Goal: Information Seeking & Learning: Learn about a topic

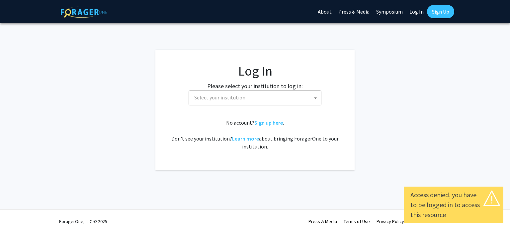
select select
click at [285, 96] on span "Select your institution" at bounding box center [255, 98] width 129 height 14
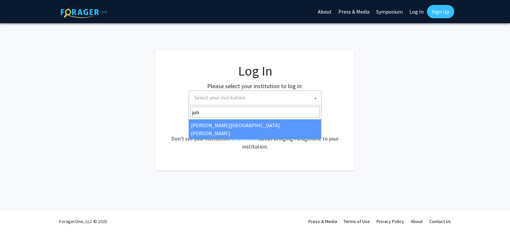
type input "[PERSON_NAME]"
select select "1"
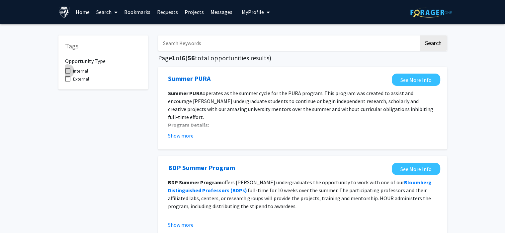
click at [68, 70] on span at bounding box center [67, 70] width 5 height 5
click at [68, 74] on input "Internal" at bounding box center [67, 74] width 0 height 0
checkbox input "true"
click at [434, 45] on button "Search" at bounding box center [433, 43] width 27 height 15
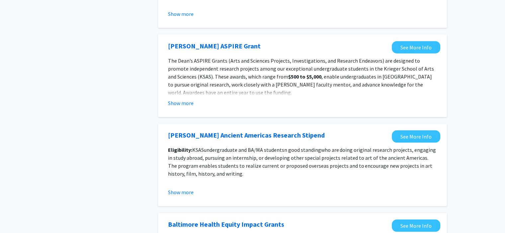
scroll to position [531, 0]
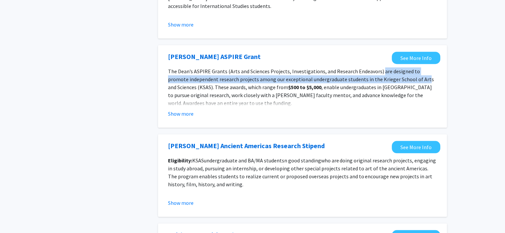
drag, startPoint x: 377, startPoint y: 71, endPoint x: 402, endPoint y: 81, distance: 27.1
click at [402, 81] on p "The Dean’s ASPIRE Grants (Arts and Sciences Projects, Investigations, and Resea…" at bounding box center [302, 87] width 269 height 40
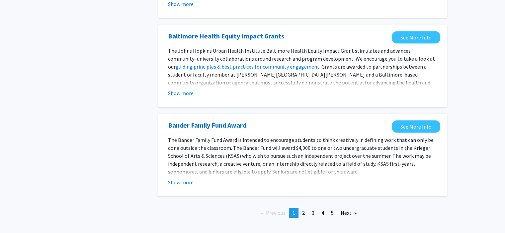
scroll to position [755, 0]
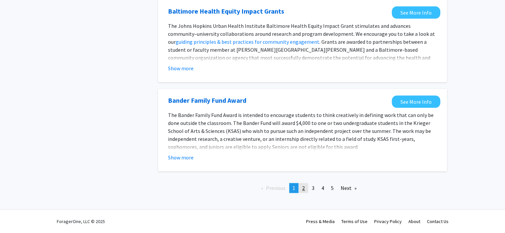
click at [303, 190] on span "2" at bounding box center [303, 188] width 3 height 7
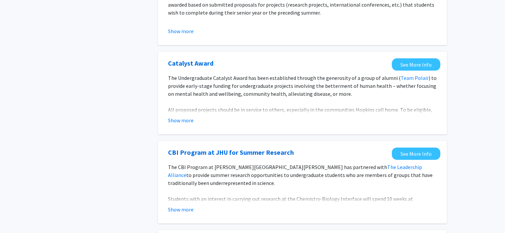
scroll to position [199, 0]
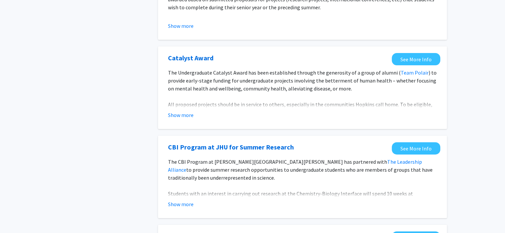
click at [183, 116] on button "Show more" at bounding box center [181, 115] width 26 height 8
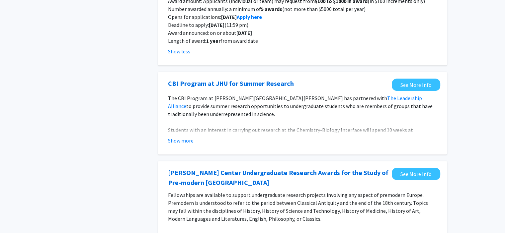
scroll to position [398, 0]
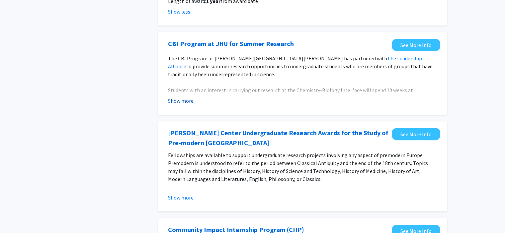
click at [189, 101] on button "Show more" at bounding box center [181, 101] width 26 height 8
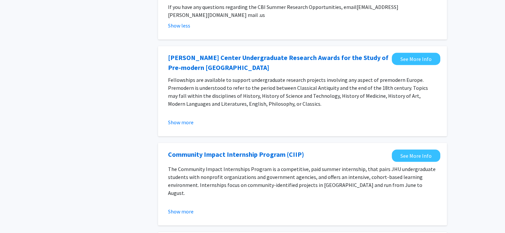
scroll to position [531, 0]
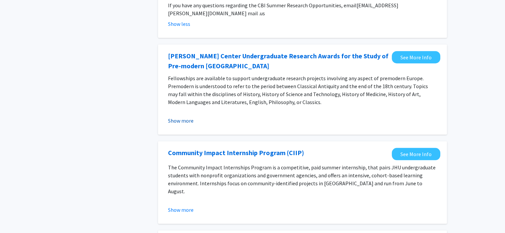
click at [177, 117] on button "Show more" at bounding box center [181, 121] width 26 height 8
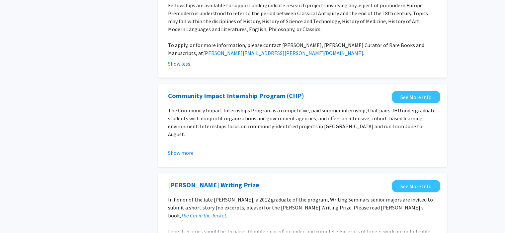
scroll to position [631, 0]
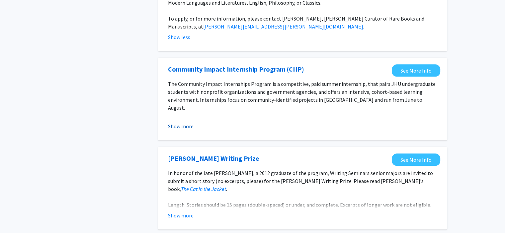
click at [174, 122] on button "Show more" at bounding box center [181, 126] width 26 height 8
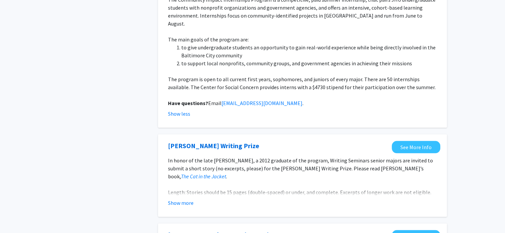
scroll to position [730, 0]
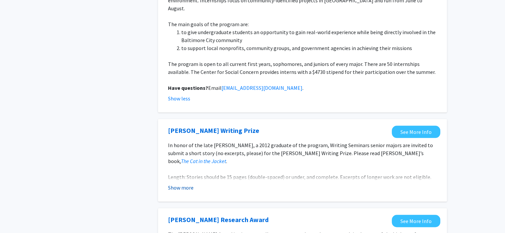
click at [177, 184] on button "Show more" at bounding box center [181, 188] width 26 height 8
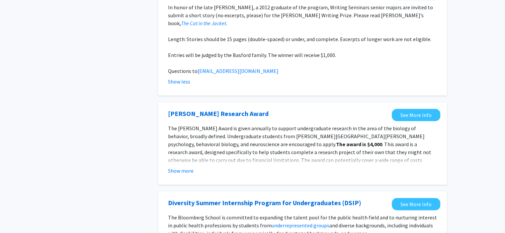
scroll to position [896, 0]
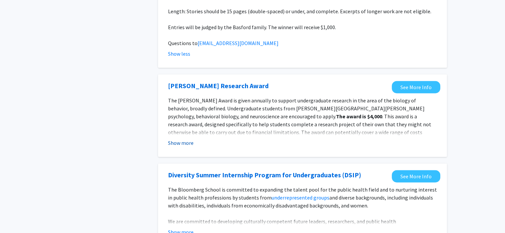
click at [177, 139] on button "Show more" at bounding box center [181, 143] width 26 height 8
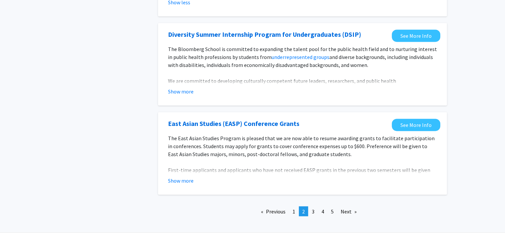
scroll to position [1062, 0]
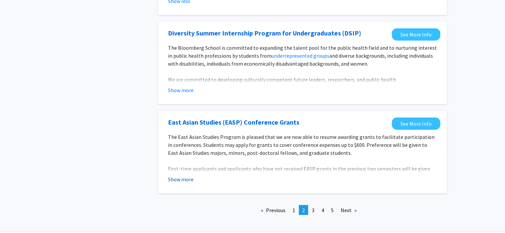
click at [172, 176] on button "Show more" at bounding box center [181, 180] width 26 height 8
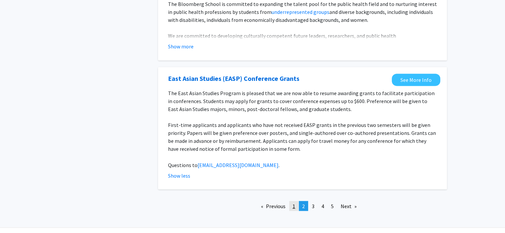
scroll to position [1108, 0]
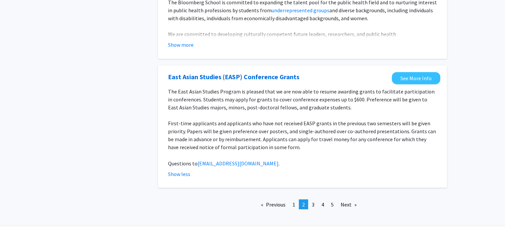
click at [316, 199] on link "page 3" at bounding box center [312, 204] width 9 height 10
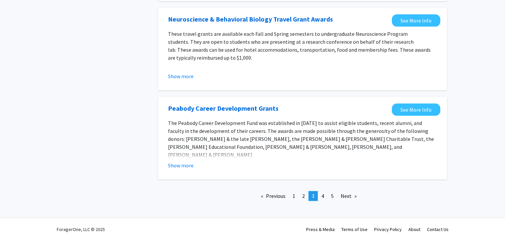
scroll to position [771, 0]
click at [334, 192] on link "page 5" at bounding box center [332, 196] width 9 height 10
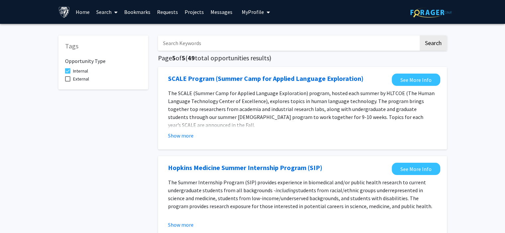
click at [210, 47] on input "Search Keywords" at bounding box center [288, 43] width 261 height 15
type input "graduate"
click at [420, 36] on button "Search" at bounding box center [433, 43] width 27 height 15
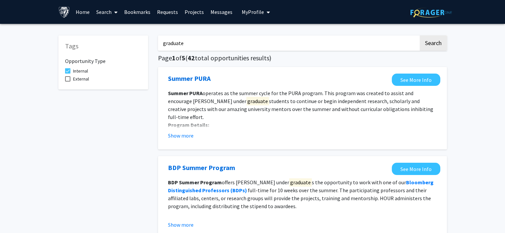
click at [190, 13] on link "Projects" at bounding box center [194, 11] width 26 height 23
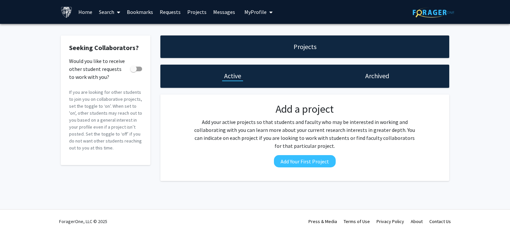
click at [380, 72] on h1 "Archived" at bounding box center [377, 75] width 24 height 9
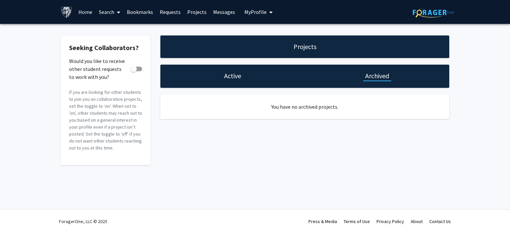
click at [232, 74] on h1 "Active" at bounding box center [232, 75] width 17 height 9
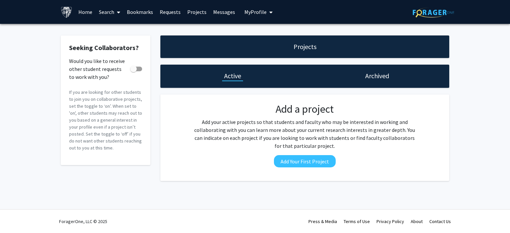
click at [116, 13] on span at bounding box center [117, 12] width 6 height 23
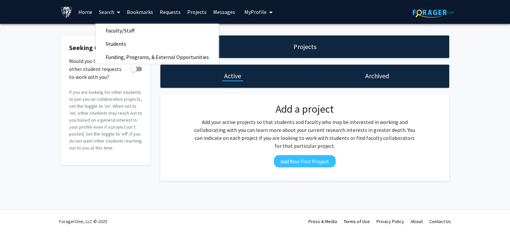
click at [85, 13] on link "Home" at bounding box center [85, 11] width 21 height 23
